Goal: Find specific page/section: Find specific page/section

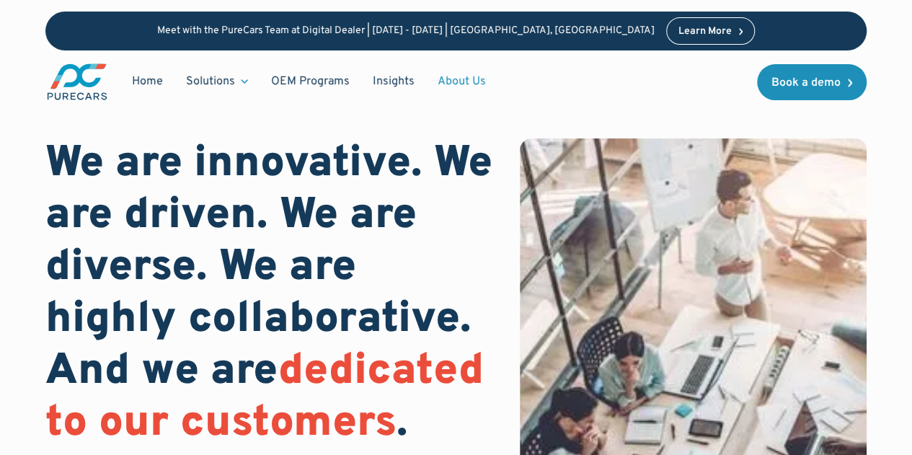
click at [454, 74] on link "About Us" at bounding box center [461, 81] width 71 height 27
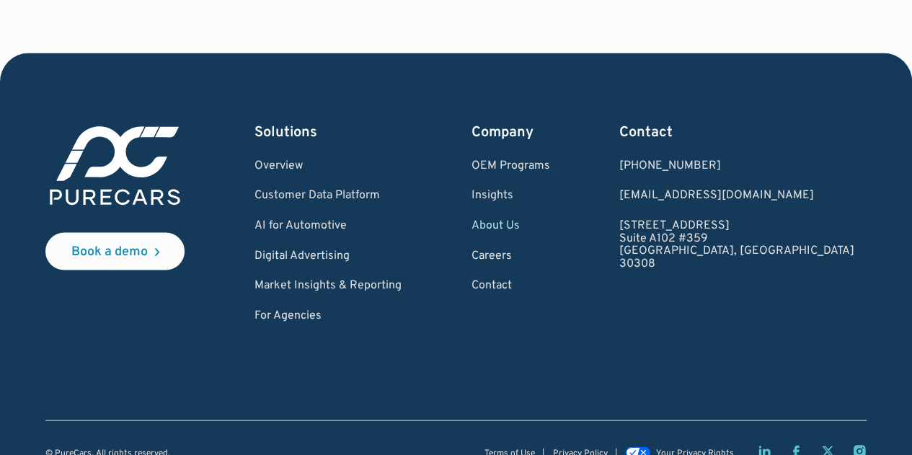
scroll to position [4088, 0]
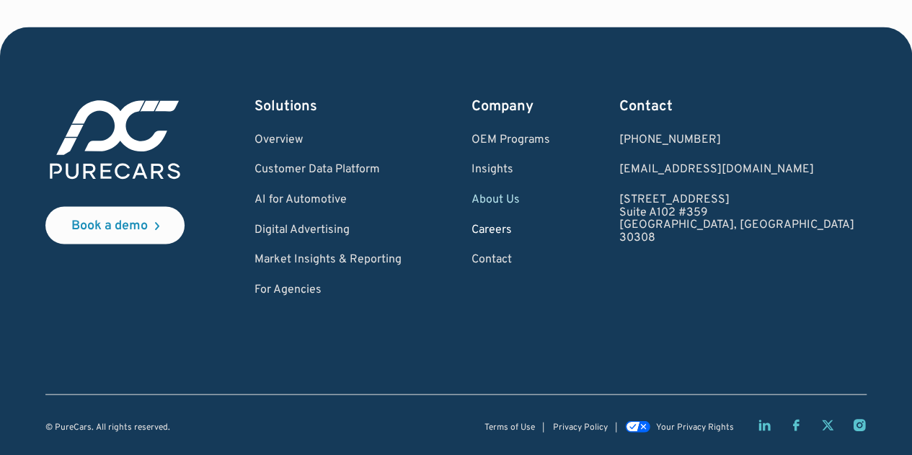
click at [550, 228] on link "Careers" at bounding box center [510, 229] width 79 height 13
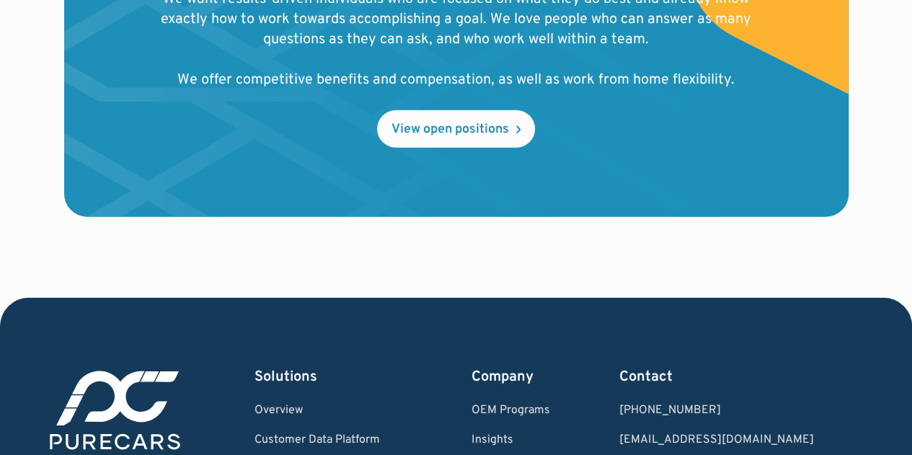
scroll to position [1766, 0]
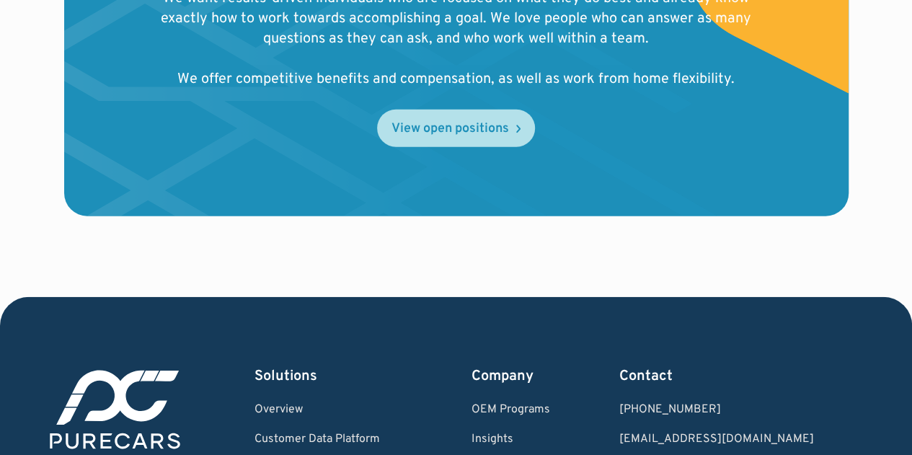
click at [451, 123] on div "View open positions" at bounding box center [449, 129] width 117 height 13
click at [496, 123] on div "View open positions" at bounding box center [449, 129] width 117 height 13
